Goal: Use online tool/utility

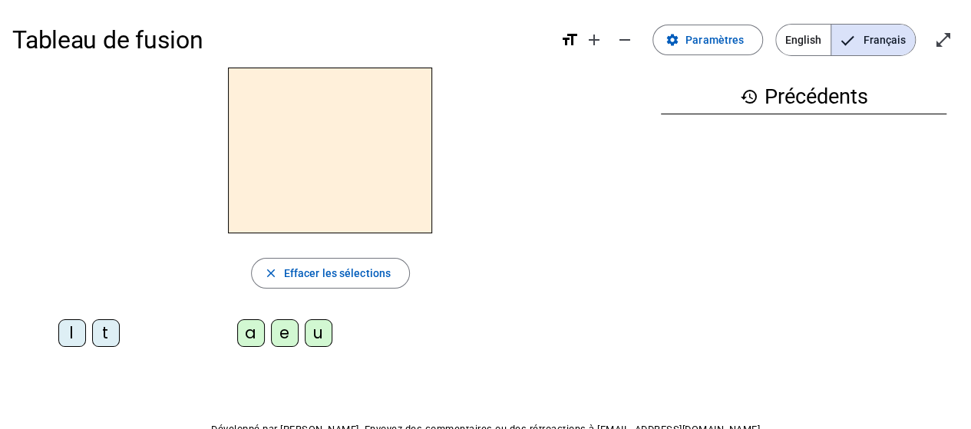
click at [65, 335] on div "l" at bounding box center [72, 333] width 28 height 28
click at [251, 334] on div "a" at bounding box center [251, 333] width 28 height 28
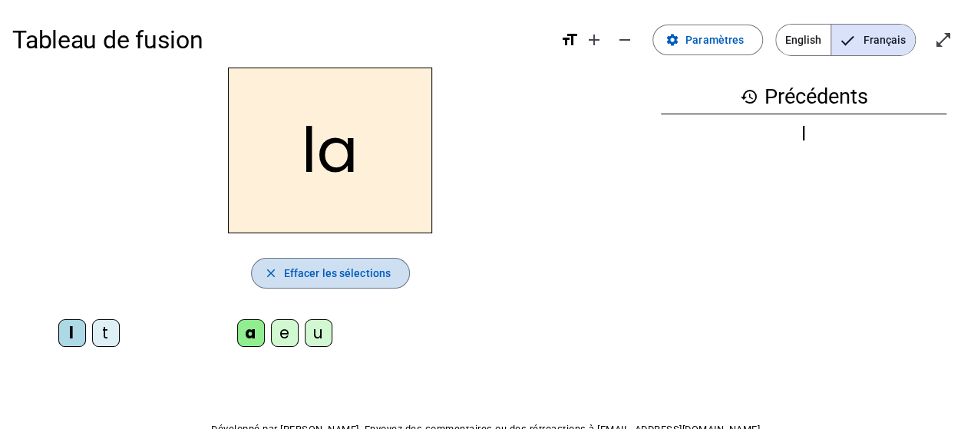
click at [317, 282] on span "button" at bounding box center [330, 273] width 157 height 37
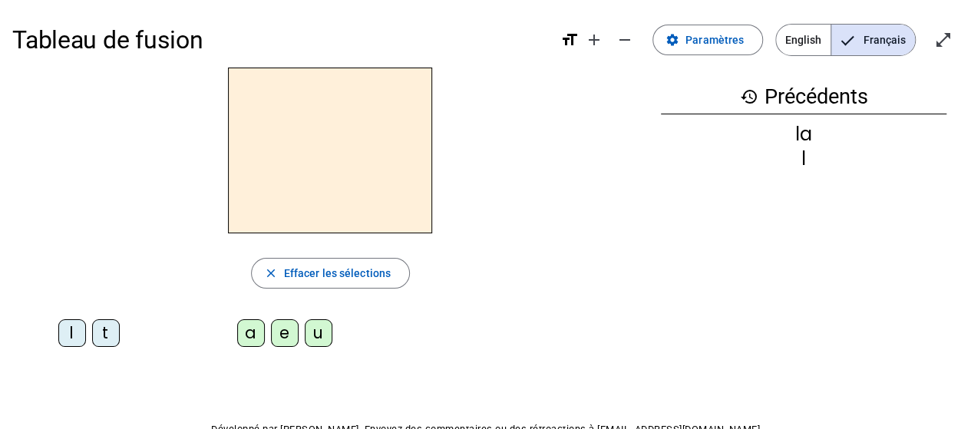
click at [69, 338] on div "l" at bounding box center [72, 333] width 28 height 28
click at [282, 336] on div "e" at bounding box center [285, 333] width 28 height 28
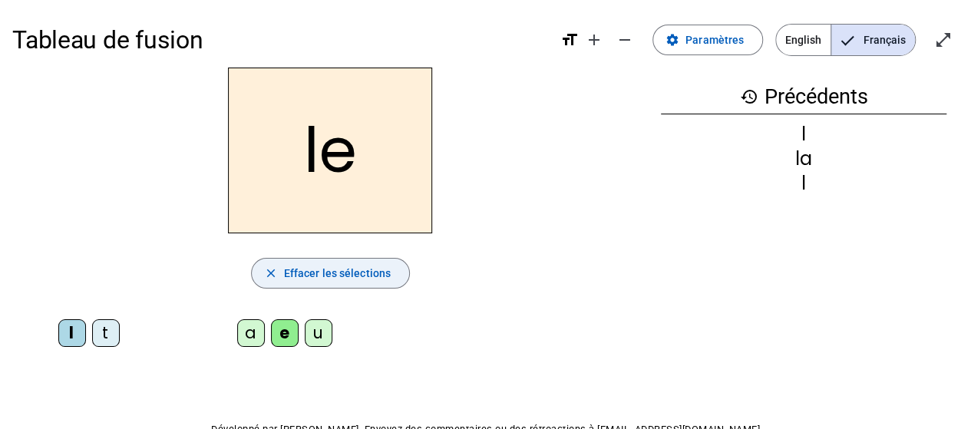
click at [318, 271] on span "Effacer les sélections" at bounding box center [337, 273] width 107 height 18
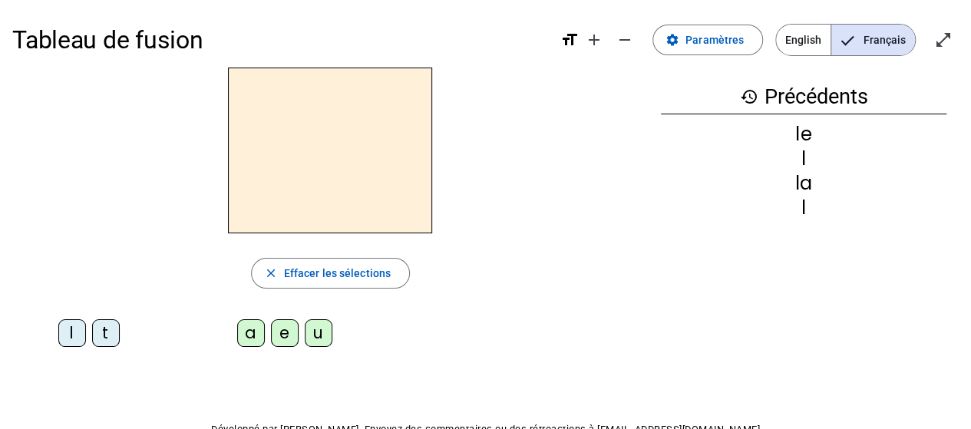
click at [74, 335] on div "l" at bounding box center [72, 333] width 28 height 28
click at [316, 339] on div "u" at bounding box center [319, 333] width 28 height 28
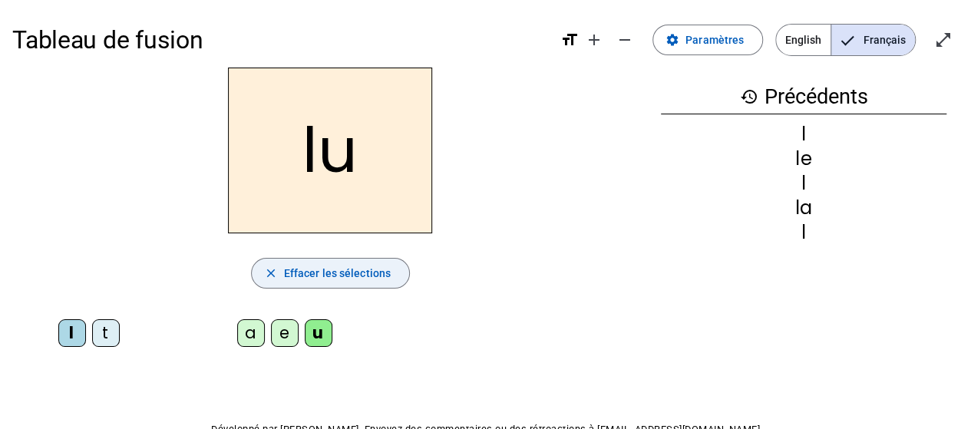
click at [302, 277] on span "Effacer les sélections" at bounding box center [337, 273] width 107 height 18
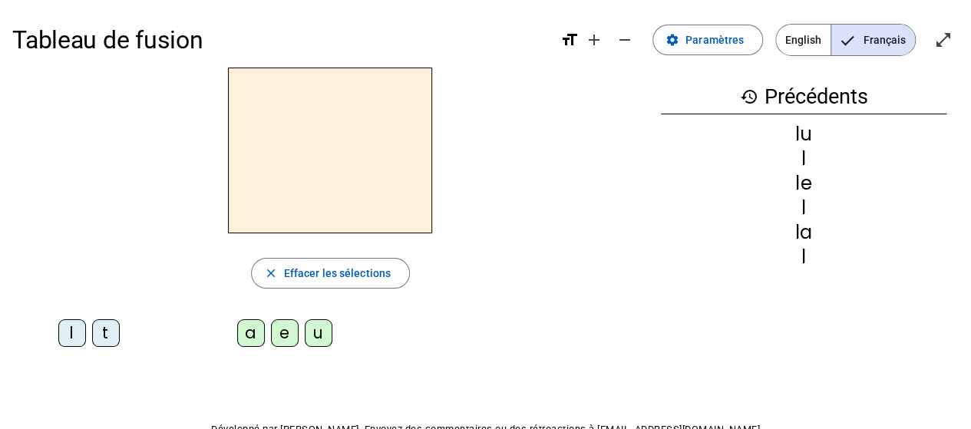
click at [101, 336] on div "t" at bounding box center [106, 333] width 28 height 28
click at [319, 337] on div "u" at bounding box center [319, 333] width 28 height 28
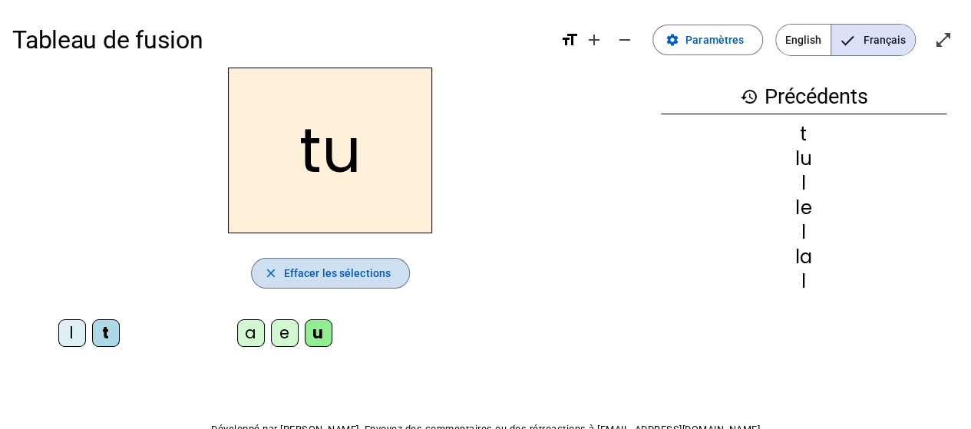
drag, startPoint x: 318, startPoint y: 275, endPoint x: 261, endPoint y: 285, distance: 57.5
click at [318, 275] on span "Effacer les sélections" at bounding box center [337, 273] width 107 height 18
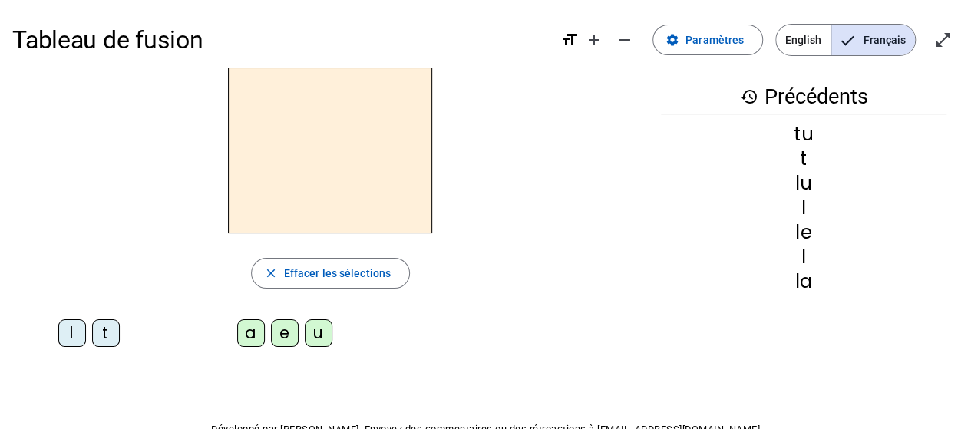
click at [104, 337] on div "t" at bounding box center [106, 333] width 28 height 28
click at [278, 336] on div "e" at bounding box center [285, 333] width 28 height 28
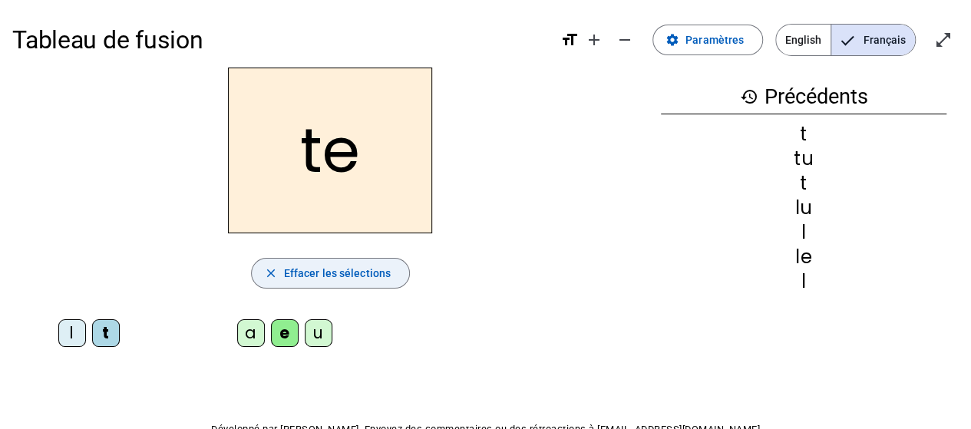
click at [315, 269] on span "Effacer les sélections" at bounding box center [337, 273] width 107 height 18
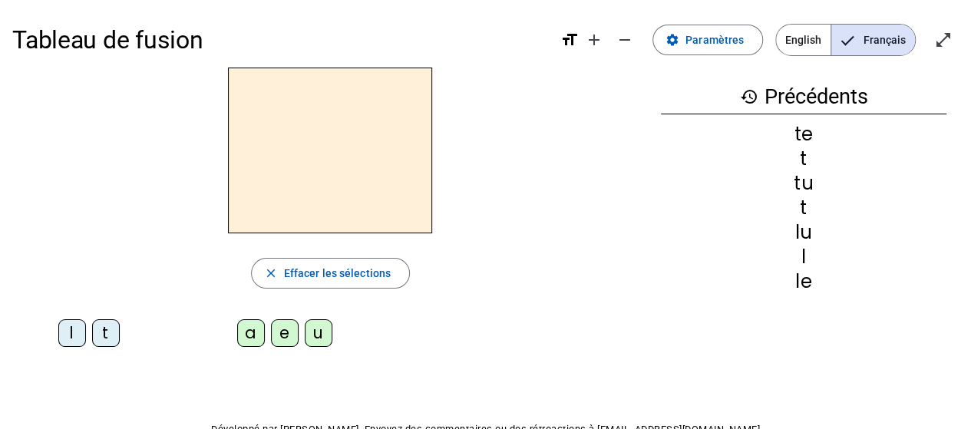
click at [108, 331] on div "t" at bounding box center [106, 333] width 28 height 28
click at [247, 335] on div "a" at bounding box center [251, 333] width 28 height 28
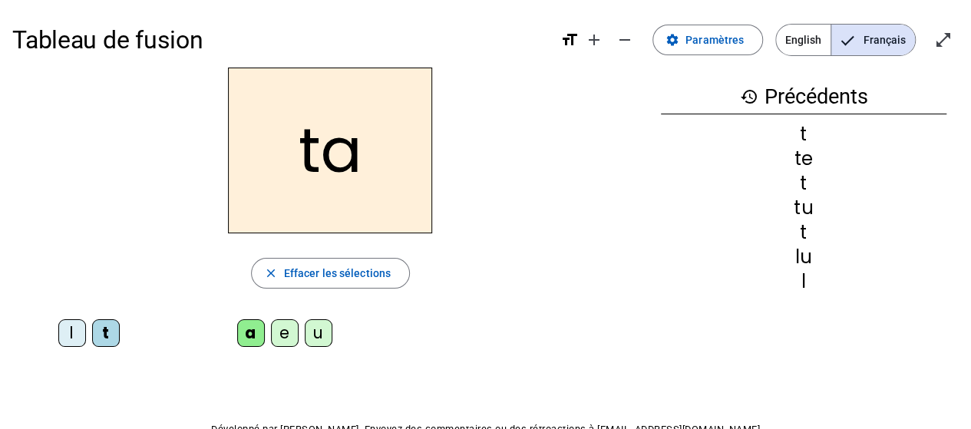
click at [503, 365] on div "Tableau de fusion format_size add remove settings Paramètres English Français o…" at bounding box center [485, 260] width 971 height 520
